Goal: Task Accomplishment & Management: Use online tool/utility

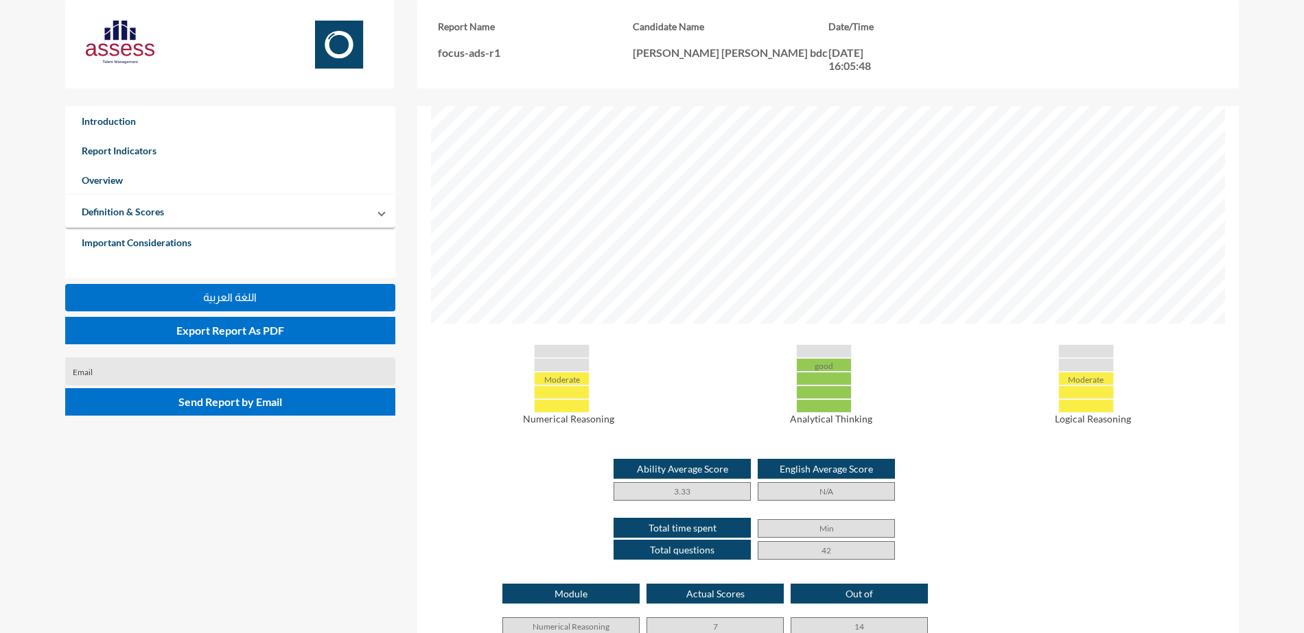
scroll to position [633, 1304]
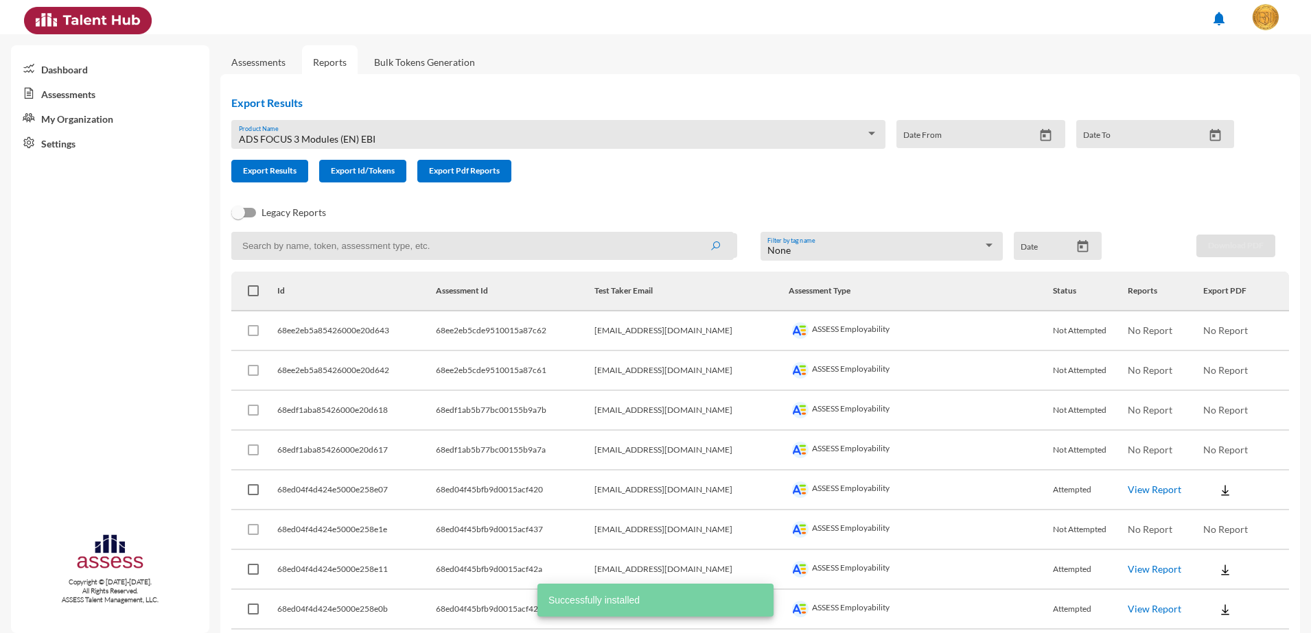
click at [539, 134] on div "ADS FOCUS 3 Modules (EN) EBI" at bounding box center [552, 139] width 627 height 11
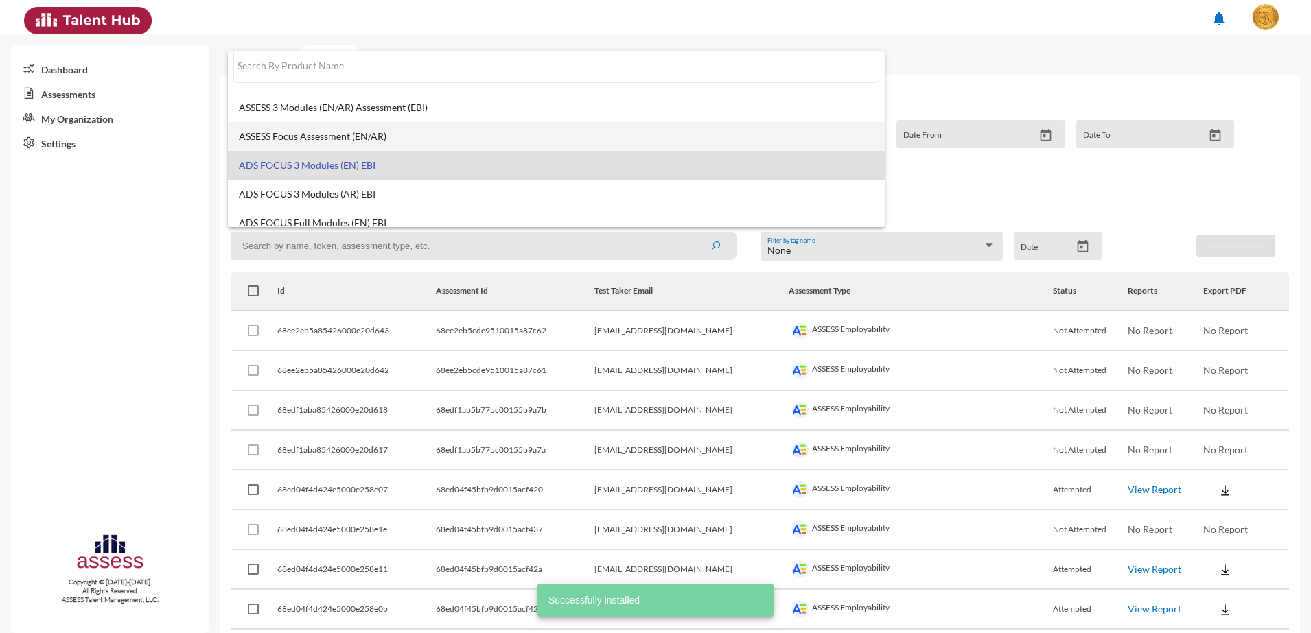
scroll to position [10, 0]
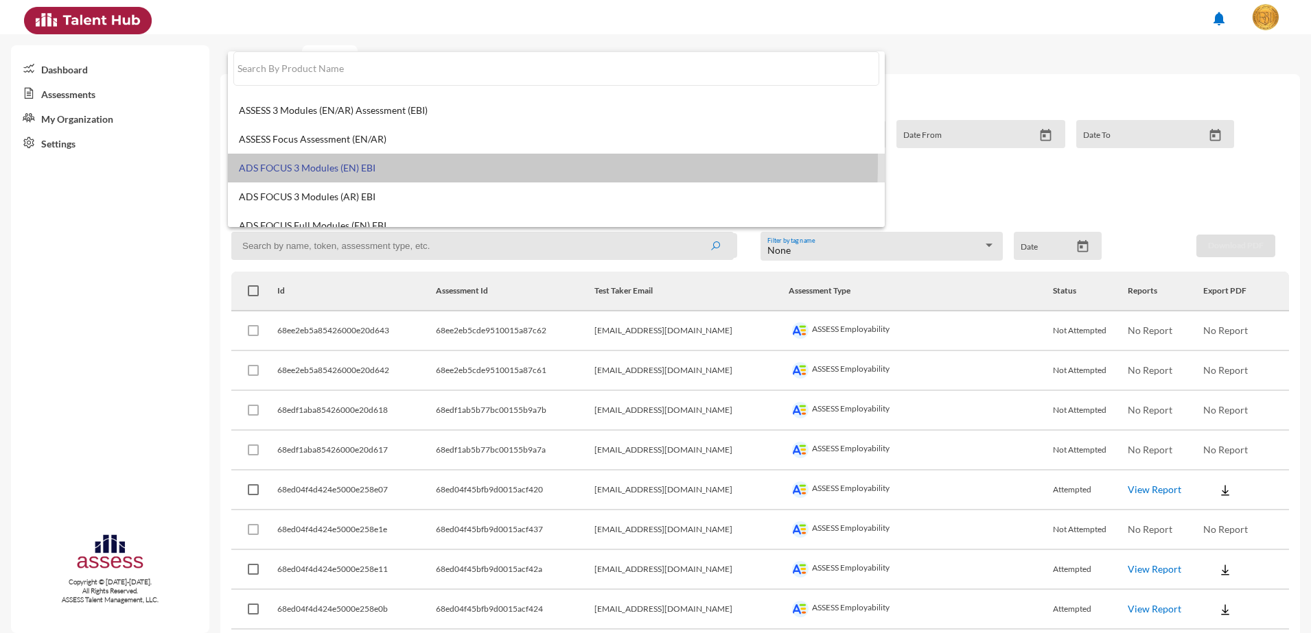
click at [307, 163] on span "ADS FOCUS 3 Modules (EN) EBI" at bounding box center [556, 168] width 635 height 11
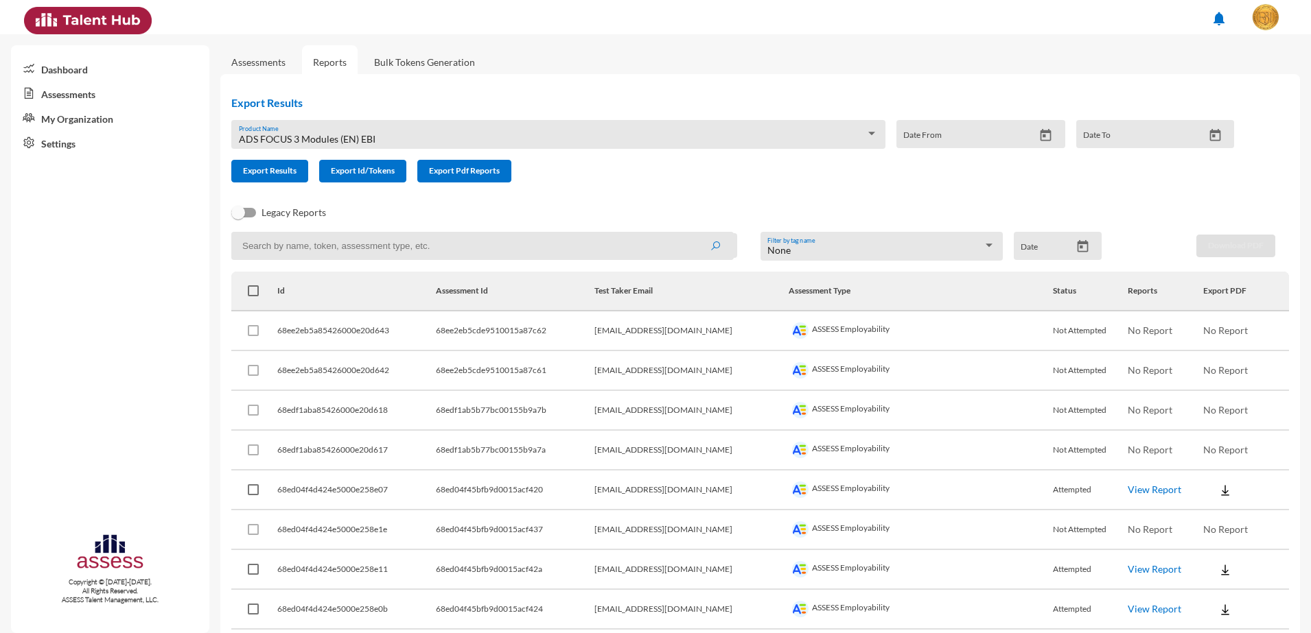
click at [416, 68] on link "Bulk Tokens Generation" at bounding box center [424, 62] width 123 height 34
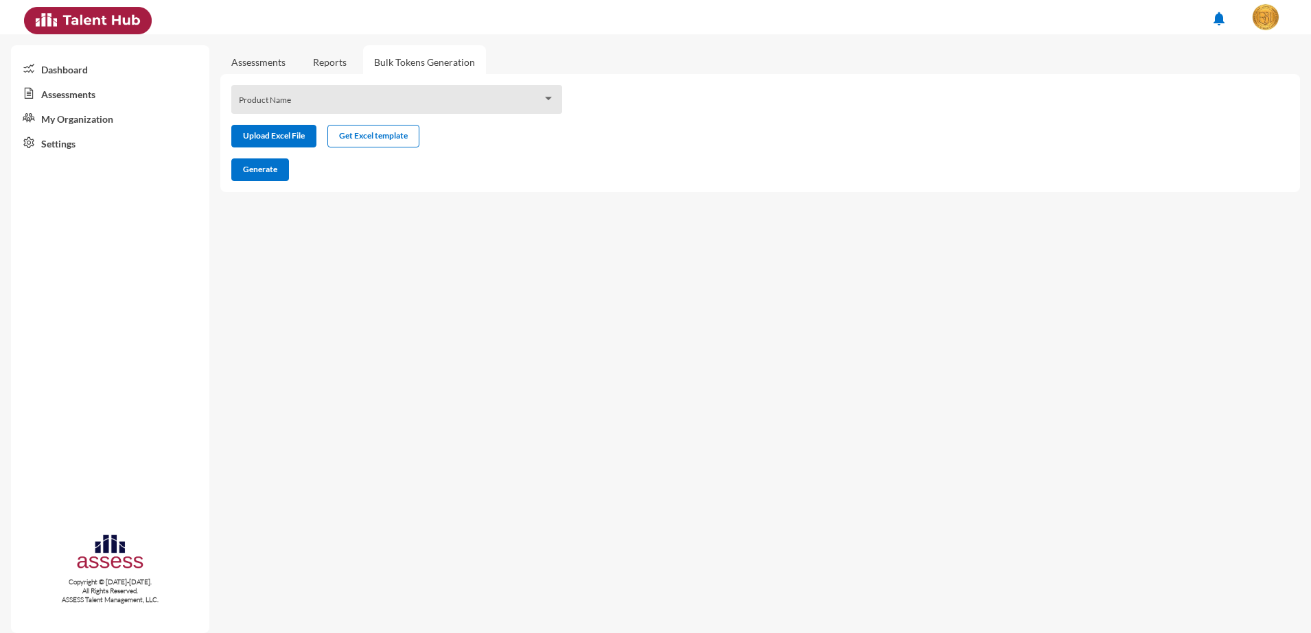
click at [426, 97] on div "Product Name" at bounding box center [397, 103] width 316 height 21
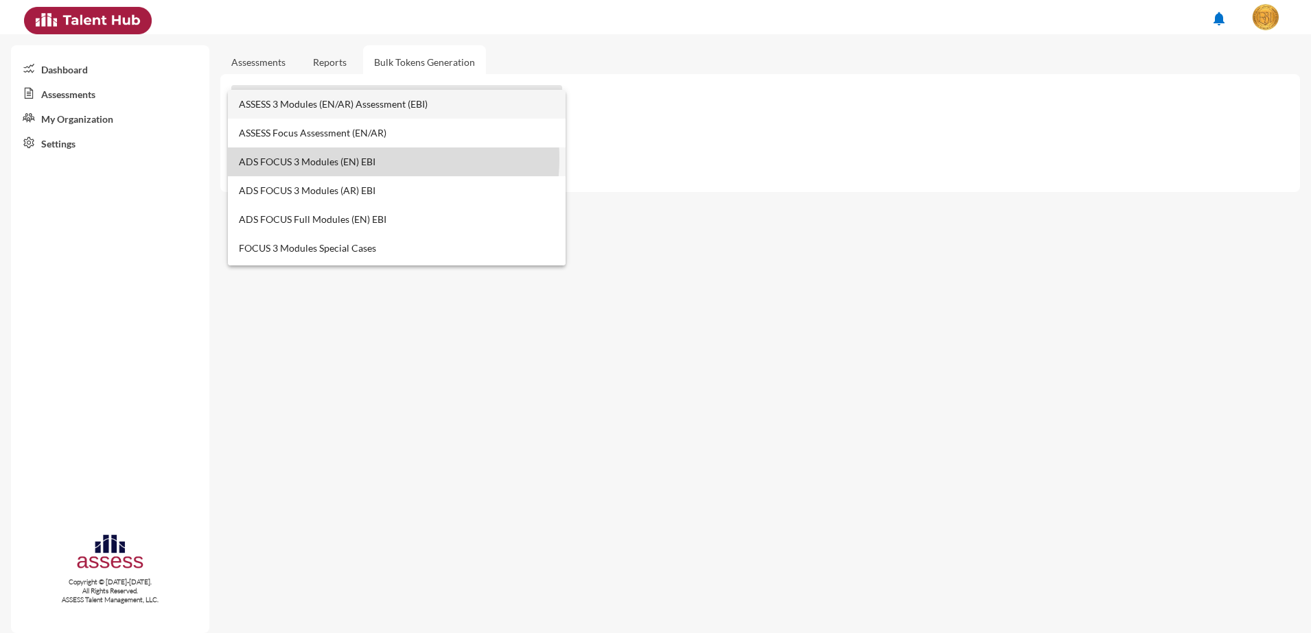
click at [352, 159] on span "ADS FOCUS 3 Modules (EN) EBI" at bounding box center [397, 162] width 316 height 29
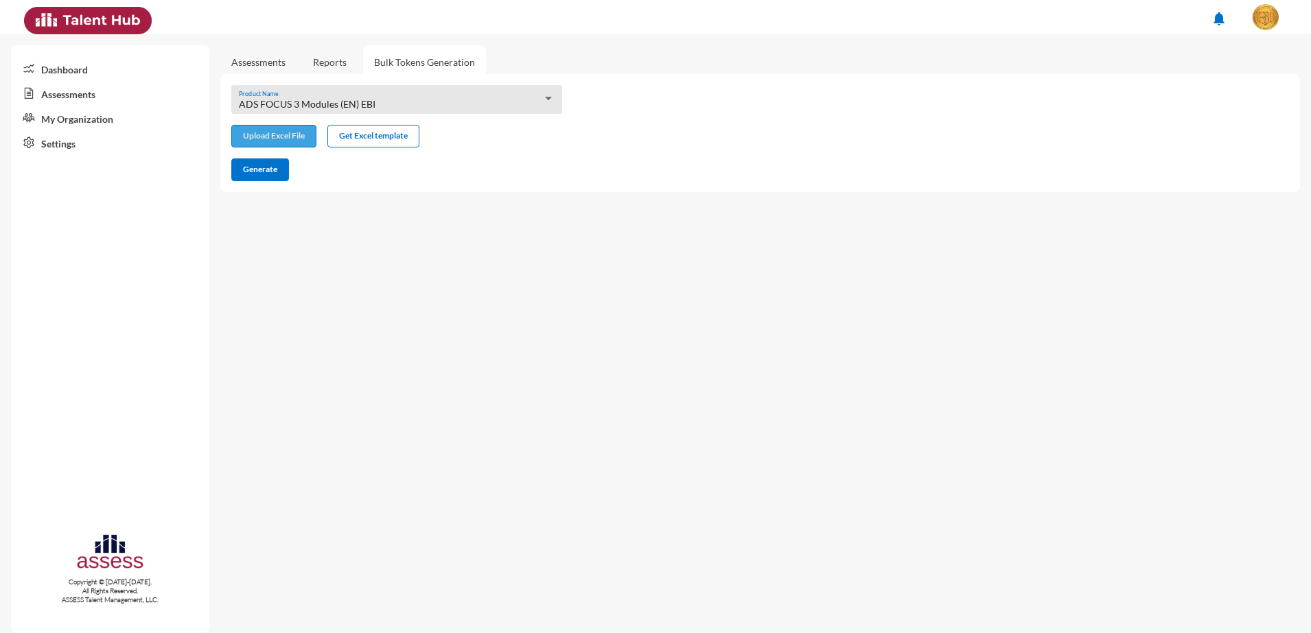
click at [290, 137] on input "file" at bounding box center [274, 137] width 84 height 14
type input "C:\fakepath\excel (1).xlsx"
click at [261, 172] on span "Generate" at bounding box center [260, 169] width 34 height 10
click at [265, 173] on span "Generate" at bounding box center [260, 169] width 34 height 10
